Goal: Task Accomplishment & Management: Use online tool/utility

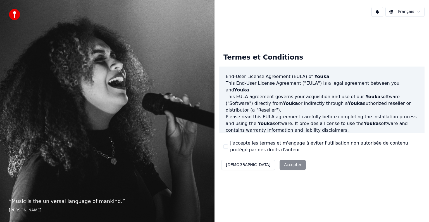
click at [222, 146] on div "Termes et Conditions End-User License Agreement ([PERSON_NAME]) of Youka This E…" at bounding box center [322, 110] width 206 height 123
click at [225, 146] on button "J'accepte les termes et m'engage à éviter l'utilisation non autorisée de conten…" at bounding box center [225, 146] width 4 height 4
click at [280, 164] on button "Accepter" at bounding box center [293, 165] width 26 height 10
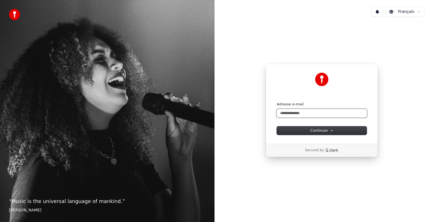
click at [293, 112] on input "Adresse e-mail" at bounding box center [322, 113] width 90 height 8
click at [277, 102] on button "submit" at bounding box center [277, 102] width 0 height 0
type input "**********"
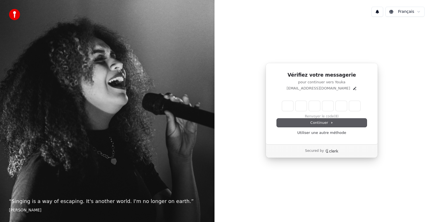
type input "*"
type input "**"
type input "*"
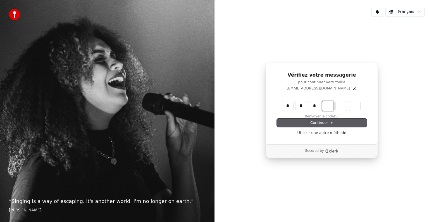
type input "***"
type input "*"
type input "****"
type input "*"
type input "******"
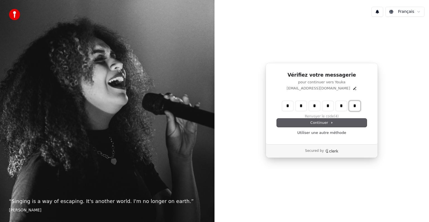
type input "*"
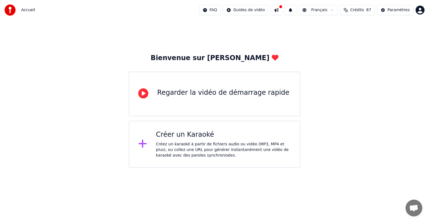
click at [282, 11] on button at bounding box center [277, 10] width 12 height 10
click at [296, 11] on button at bounding box center [291, 10] width 12 height 10
click at [406, 10] on div "Paramètres" at bounding box center [398, 10] width 22 height 6
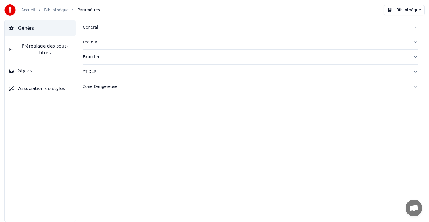
click at [92, 86] on div "Zone Dangereuse" at bounding box center [246, 87] width 326 height 6
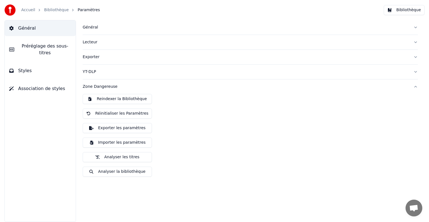
click at [55, 12] on link "Bibliothèque" at bounding box center [56, 10] width 25 height 6
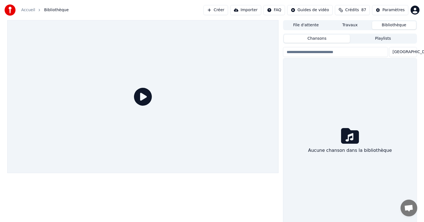
click at [260, 9] on button "Importer" at bounding box center [245, 10] width 31 height 10
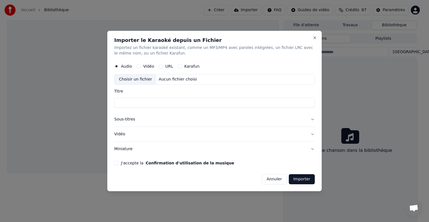
click at [140, 79] on div "Choisir un fichier" at bounding box center [136, 79] width 42 height 10
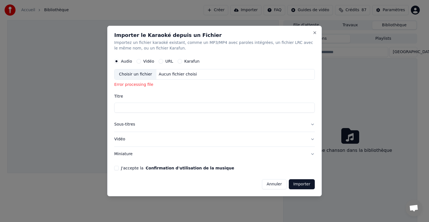
click at [277, 179] on button "Annuler" at bounding box center [274, 184] width 25 height 10
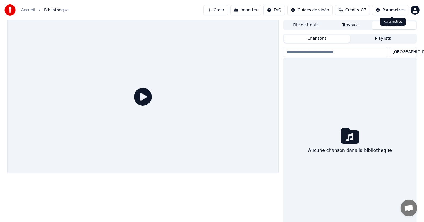
click at [390, 10] on div "Paramètres" at bounding box center [394, 10] width 22 height 6
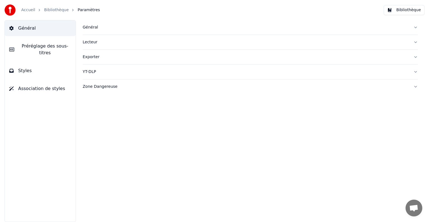
click at [91, 27] on div "Général" at bounding box center [246, 28] width 326 height 6
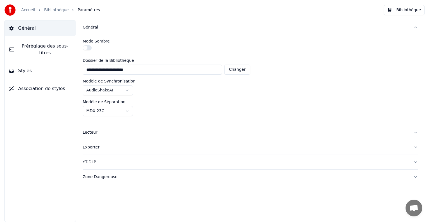
click at [94, 131] on div "Lecteur" at bounding box center [246, 133] width 326 height 6
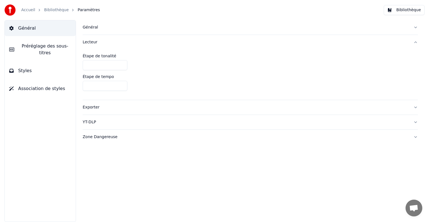
click at [96, 107] on div "Exporter" at bounding box center [246, 107] width 326 height 6
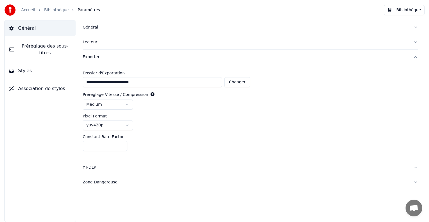
click at [91, 166] on div "YT-DLP" at bounding box center [246, 168] width 326 height 6
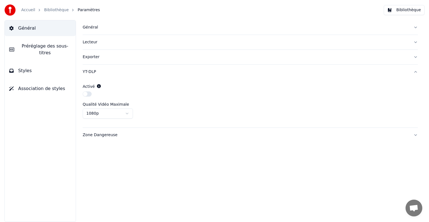
click at [97, 136] on div "Zone Dangereuse" at bounding box center [246, 135] width 326 height 6
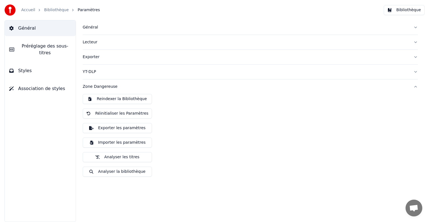
click at [112, 172] on button "Analyser la bibliothèque" at bounding box center [117, 171] width 69 height 10
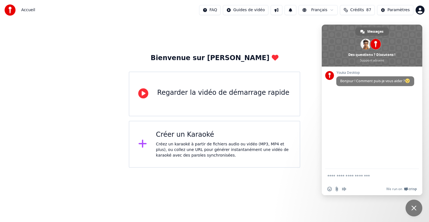
click at [412, 208] on span "Fermer le chat" at bounding box center [413, 207] width 5 height 5
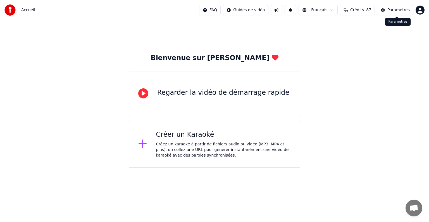
click at [396, 9] on div "Paramètres" at bounding box center [398, 10] width 22 height 6
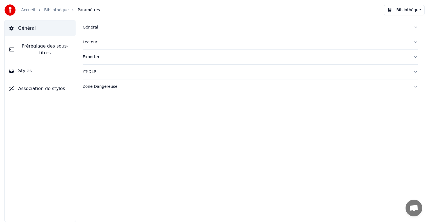
click at [106, 87] on div "Zone Dangereuse" at bounding box center [246, 87] width 326 height 6
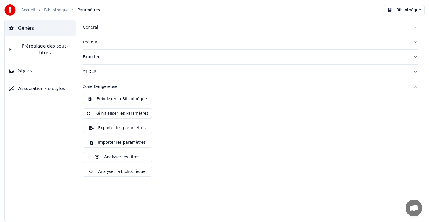
click at [124, 171] on button "Analyser la bibliothèque" at bounding box center [117, 171] width 69 height 10
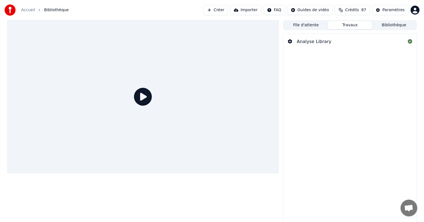
click at [310, 38] on div "Analyse Library" at bounding box center [350, 42] width 133 height 16
click at [290, 41] on icon at bounding box center [290, 41] width 4 height 4
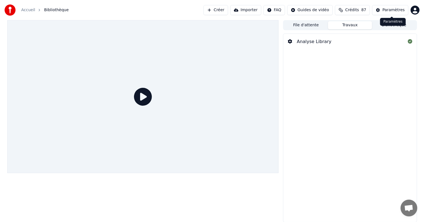
click at [400, 11] on div "Paramètres" at bounding box center [394, 10] width 22 height 6
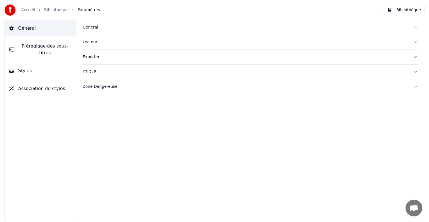
click at [97, 87] on div "Zone Dangereuse" at bounding box center [246, 87] width 326 height 6
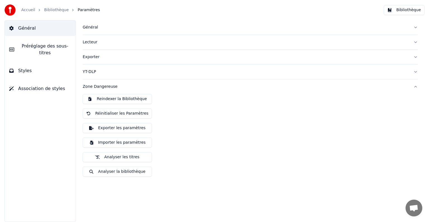
click at [116, 156] on button "Analyser les titres" at bounding box center [117, 157] width 69 height 10
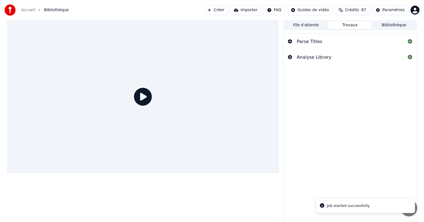
click at [311, 40] on div "Parse Titles" at bounding box center [309, 41] width 25 height 7
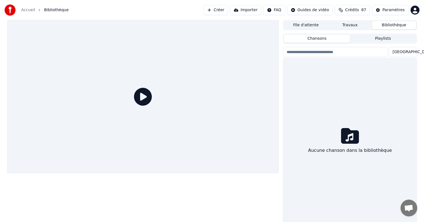
click at [388, 23] on button "Bibliothèque" at bounding box center [394, 25] width 44 height 8
click at [346, 140] on icon at bounding box center [350, 136] width 18 height 16
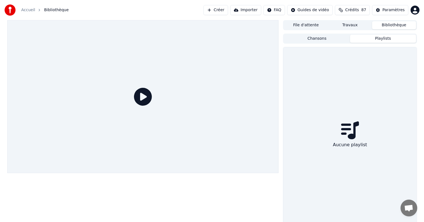
click at [380, 41] on button "Playlists" at bounding box center [383, 39] width 66 height 8
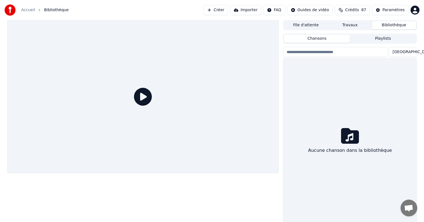
click at [333, 36] on button "Chansons" at bounding box center [317, 39] width 66 height 8
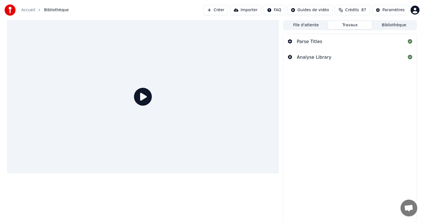
click at [346, 25] on button "Travaux" at bounding box center [350, 25] width 44 height 8
click at [307, 22] on button "File d'attente" at bounding box center [306, 25] width 44 height 8
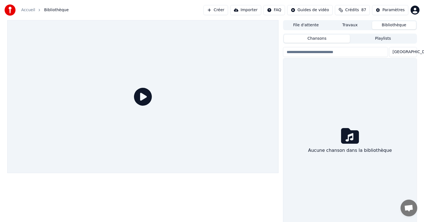
drag, startPoint x: 400, startPoint y: 28, endPoint x: 397, endPoint y: 28, distance: 3.1
click at [398, 28] on button "Bibliothèque" at bounding box center [394, 25] width 44 height 8
click at [353, 10] on span "Crédits" at bounding box center [353, 10] width 14 height 6
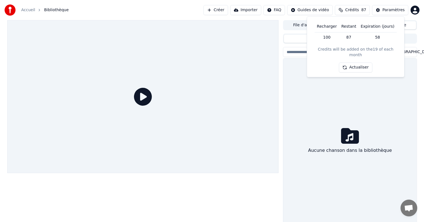
click at [353, 10] on span "Crédits" at bounding box center [353, 10] width 14 height 6
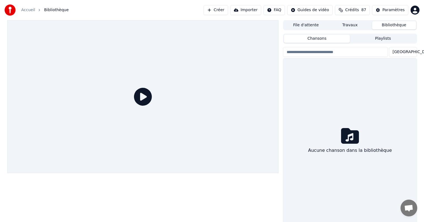
click at [228, 11] on button "Créer" at bounding box center [216, 10] width 25 height 10
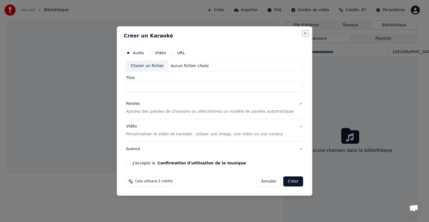
click at [303, 33] on button "Close" at bounding box center [305, 33] width 4 height 4
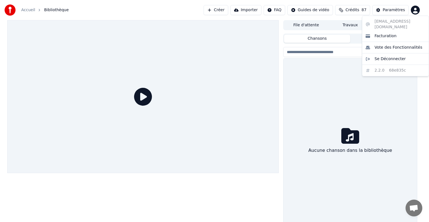
click at [416, 7] on html "Accueil Bibliothèque Créer Importer FAQ Guides de vidéo Crédits 87 Paramètres F…" at bounding box center [214, 111] width 429 height 222
click at [388, 11] on html "Accueil Bibliothèque Créer Importer FAQ Guides de vidéo Crédits 87 Paramètres F…" at bounding box center [214, 111] width 429 height 222
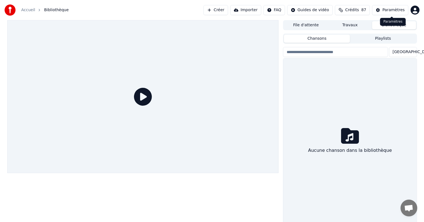
click at [386, 15] on button "Paramètres" at bounding box center [390, 10] width 36 height 10
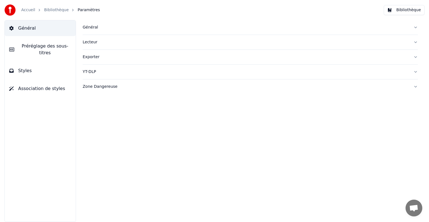
click at [94, 87] on div "Zone Dangereuse" at bounding box center [246, 87] width 326 height 6
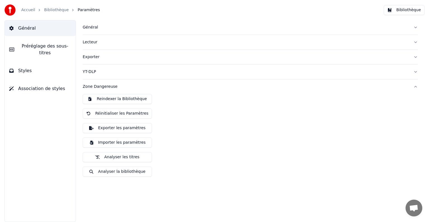
click at [126, 98] on button "Reindexer la Bibliothèque" at bounding box center [117, 99] width 69 height 10
click at [115, 172] on button "Analyser la bibliothèque" at bounding box center [117, 171] width 69 height 10
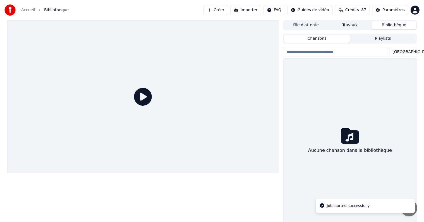
drag, startPoint x: 387, startPoint y: 26, endPoint x: 370, endPoint y: 24, distance: 17.4
click at [386, 26] on button "Bibliothèque" at bounding box center [394, 25] width 44 height 8
